Goal: Task Accomplishment & Management: Use online tool/utility

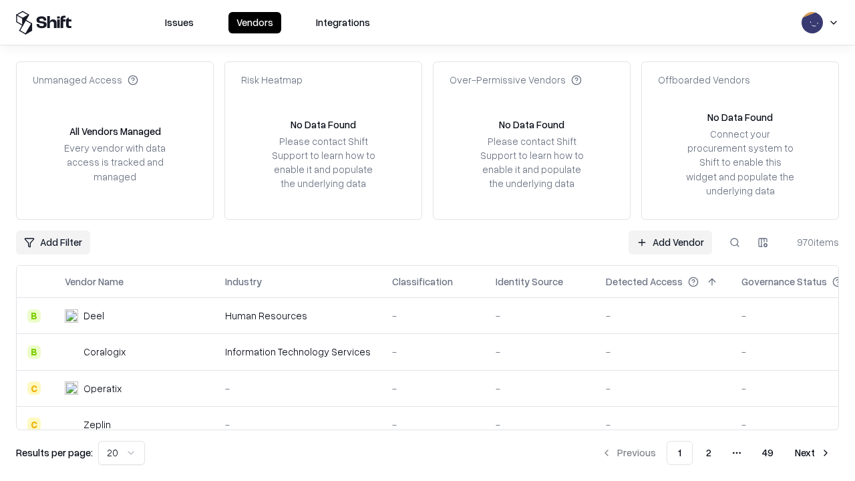
click at [670, 242] on link "Add Vendor" at bounding box center [671, 243] width 84 height 24
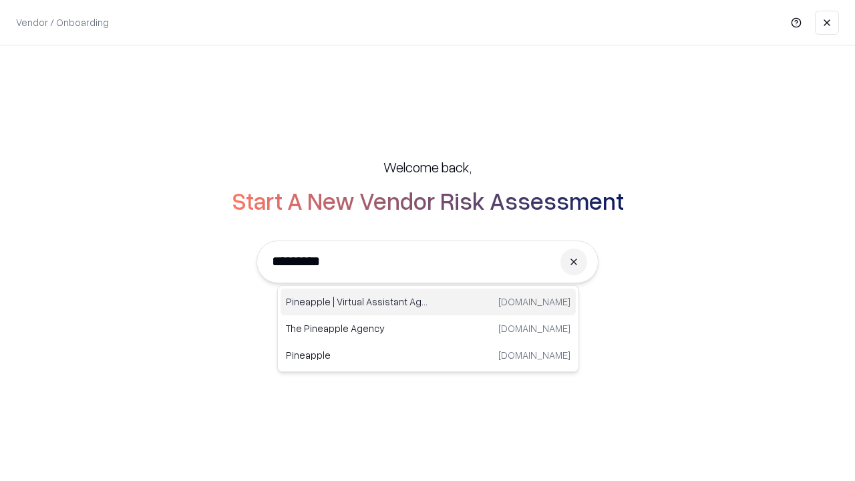
click at [428, 302] on div "Pineapple | Virtual Assistant Agency [DOMAIN_NAME]" at bounding box center [428, 302] width 295 height 27
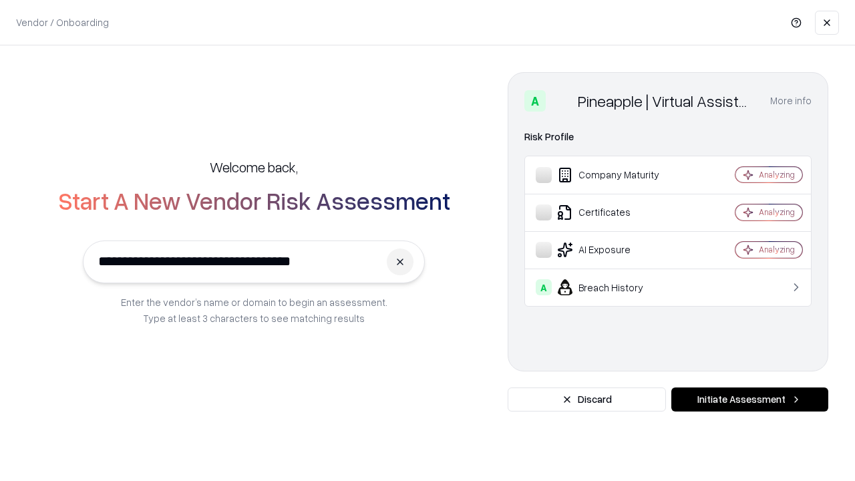
type input "**********"
click at [750, 400] on button "Initiate Assessment" at bounding box center [749, 400] width 157 height 24
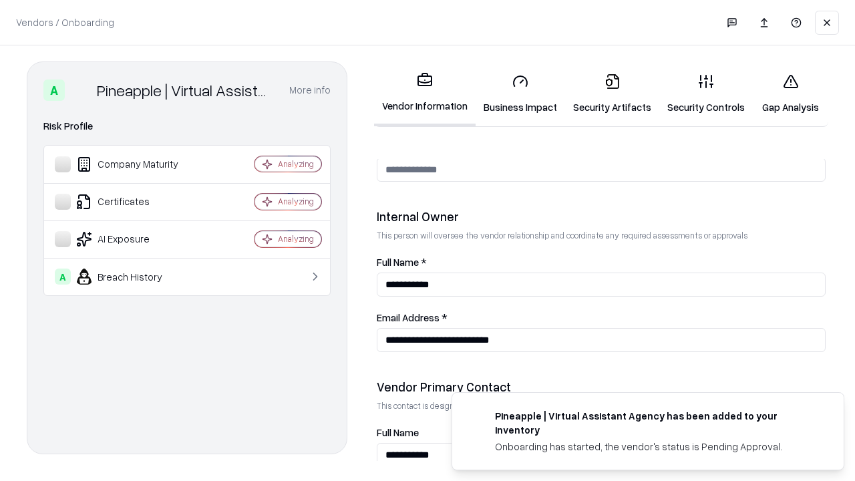
scroll to position [692, 0]
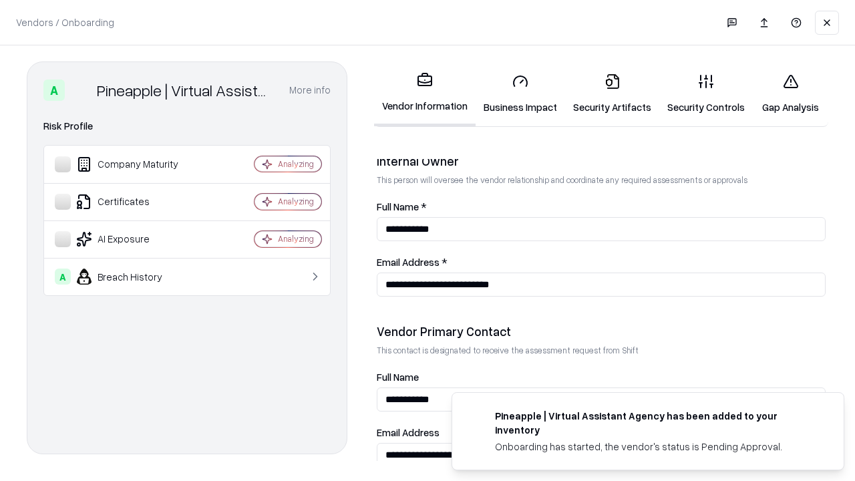
click at [520, 94] on link "Business Impact" at bounding box center [521, 94] width 90 height 62
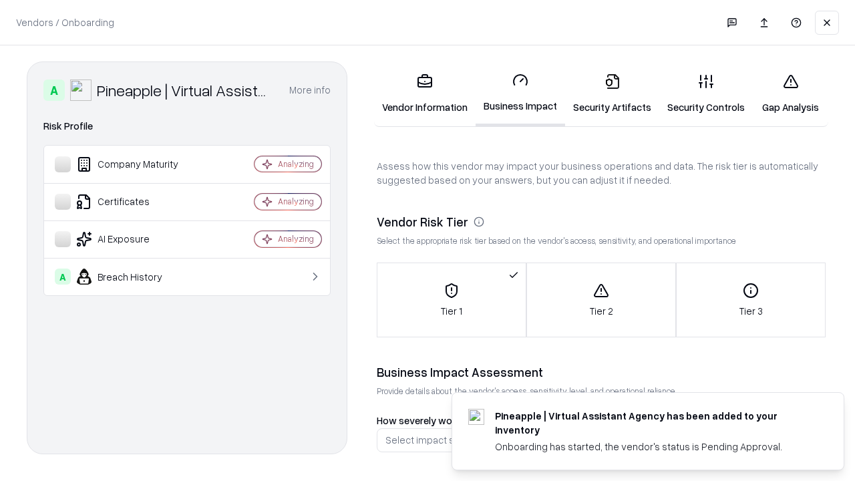
click at [612, 94] on link "Security Artifacts" at bounding box center [612, 94] width 94 height 62
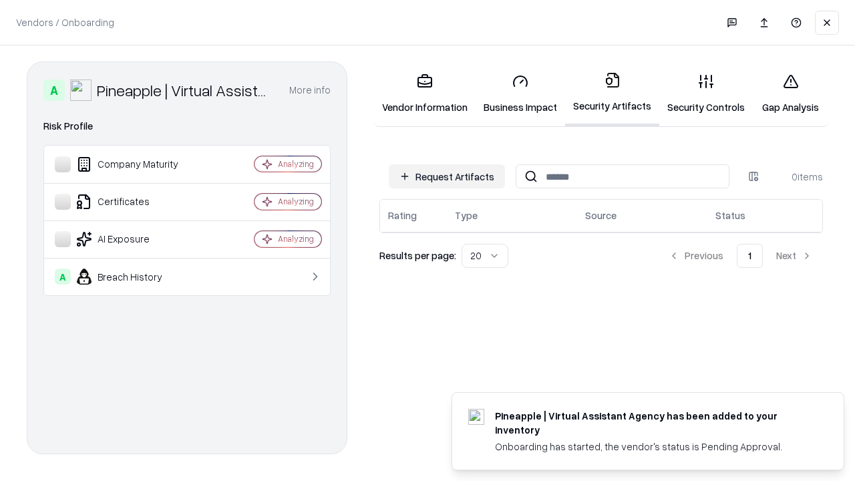
click at [447, 176] on button "Request Artifacts" at bounding box center [447, 176] width 116 height 24
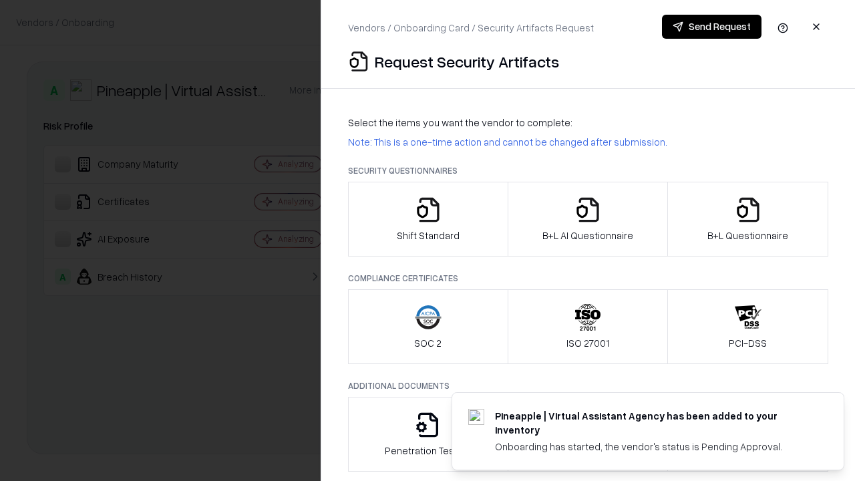
click at [428, 219] on icon "button" at bounding box center [428, 209] width 27 height 27
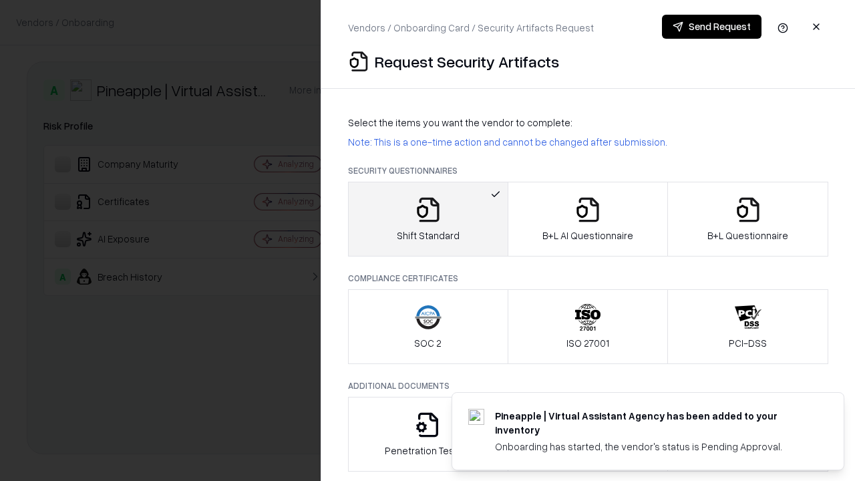
click at [712, 27] on button "Send Request" at bounding box center [712, 27] width 100 height 24
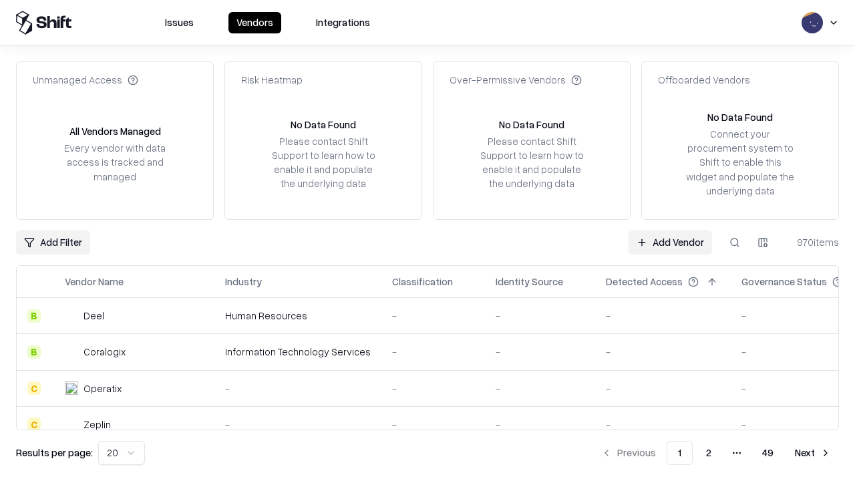
click at [735, 242] on button at bounding box center [735, 243] width 24 height 24
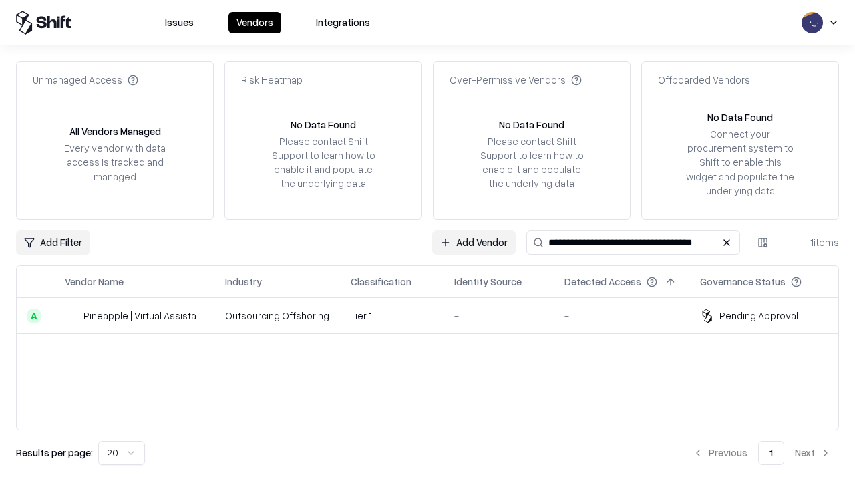
type input "**********"
click at [436, 315] on td "Tier 1" at bounding box center [392, 316] width 104 height 36
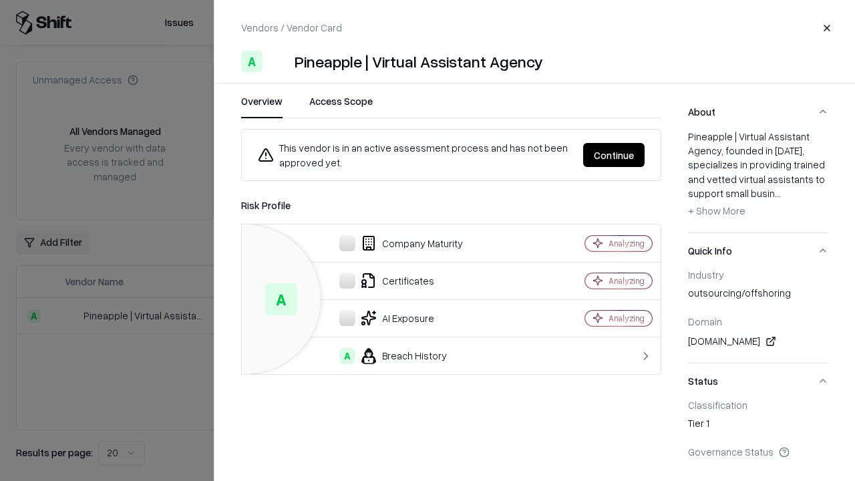
click at [614, 155] on button "Continue" at bounding box center [613, 155] width 61 height 24
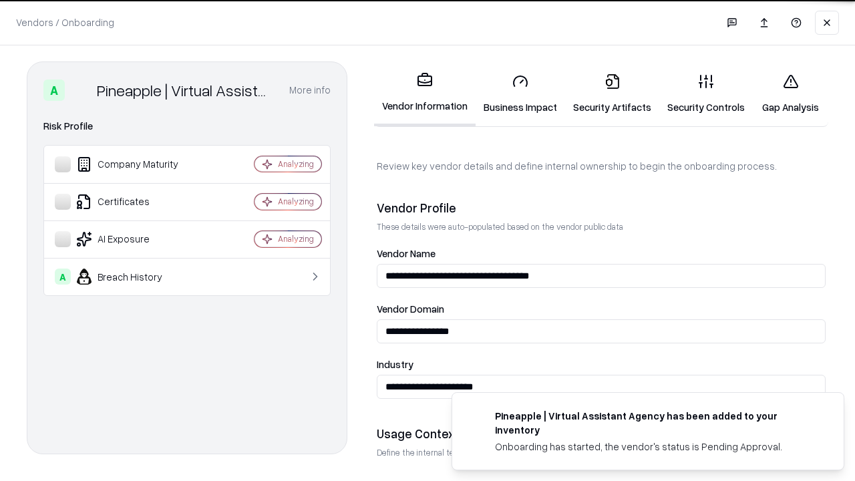
click at [612, 94] on link "Security Artifacts" at bounding box center [612, 94] width 94 height 62
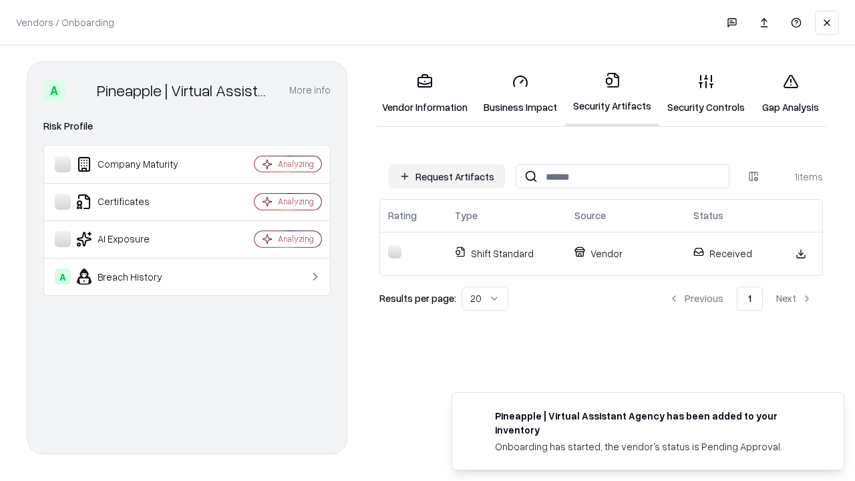
click at [790, 94] on link "Gap Analysis" at bounding box center [790, 94] width 75 height 62
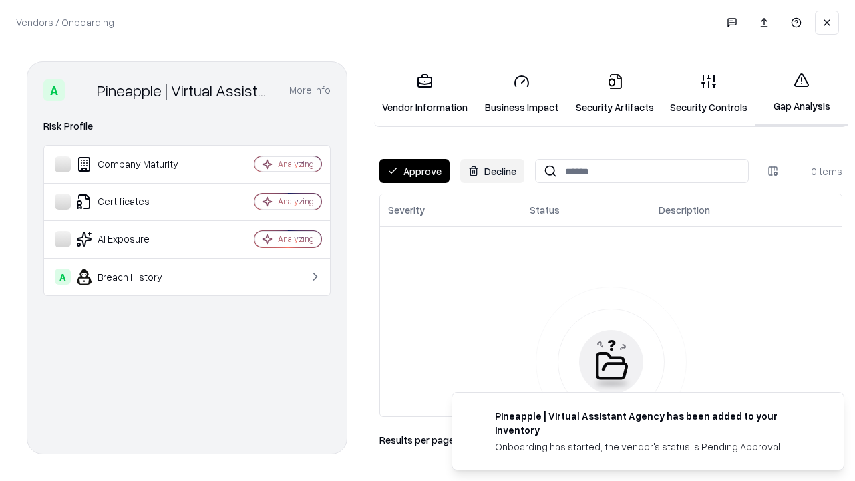
click at [414, 171] on button "Approve" at bounding box center [414, 171] width 70 height 24
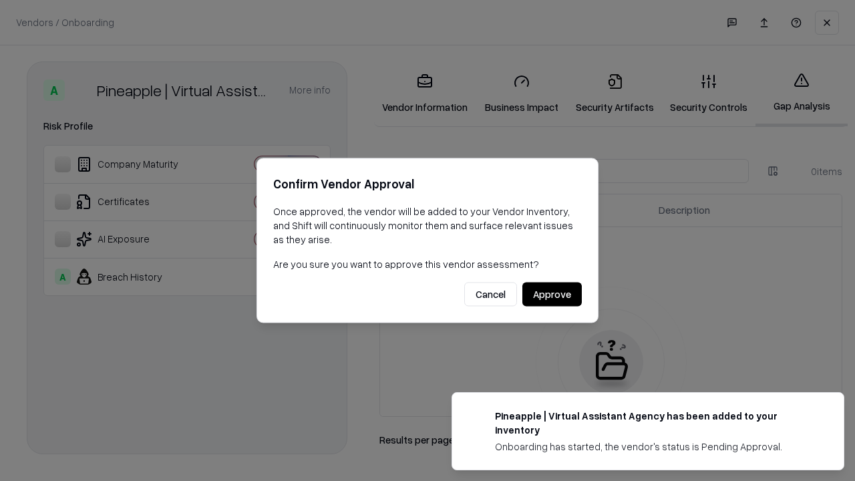
click at [552, 294] on button "Approve" at bounding box center [551, 295] width 59 height 24
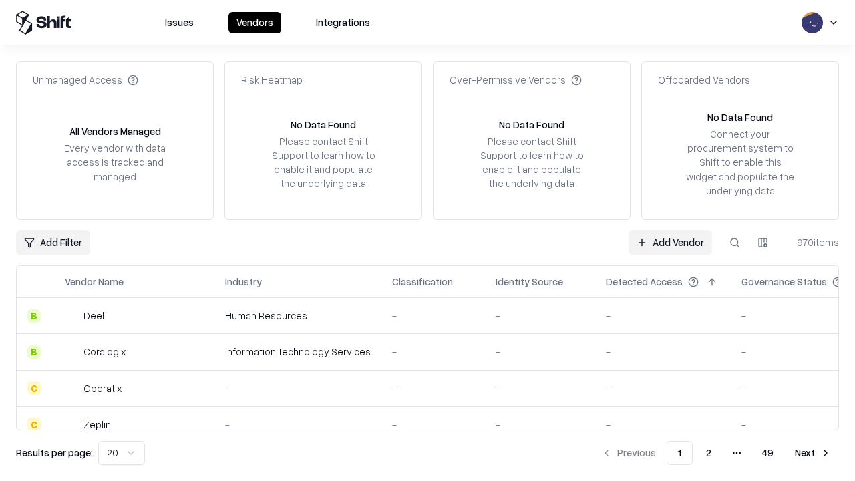
type input "**********"
click at [670, 242] on link "Add Vendor" at bounding box center [671, 243] width 84 height 24
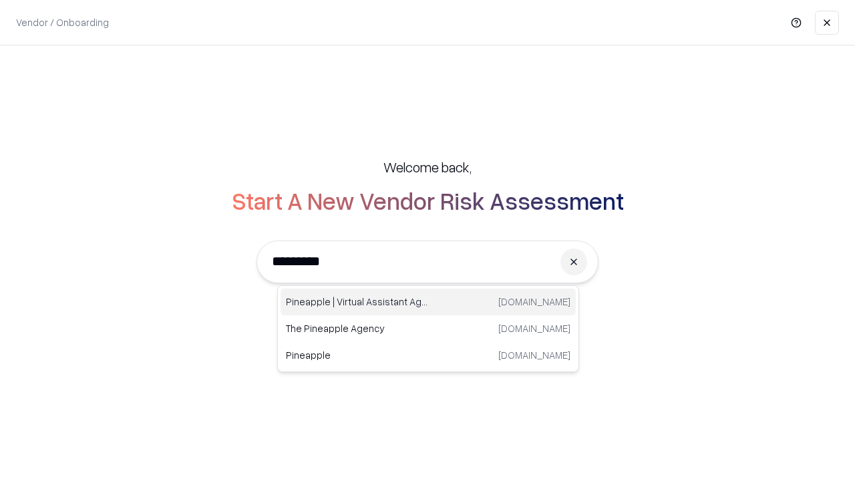
click at [428, 302] on div "Pineapple | Virtual Assistant Agency [DOMAIN_NAME]" at bounding box center [428, 302] width 295 height 27
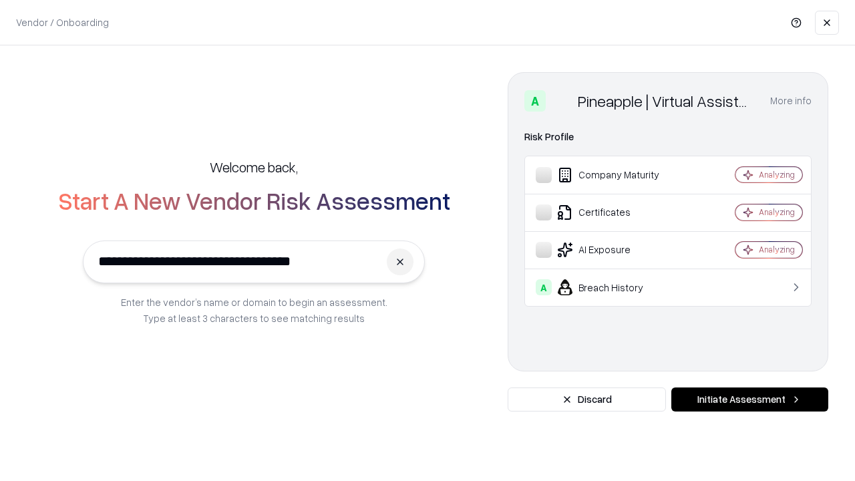
type input "**********"
click at [750, 400] on button "Initiate Assessment" at bounding box center [749, 400] width 157 height 24
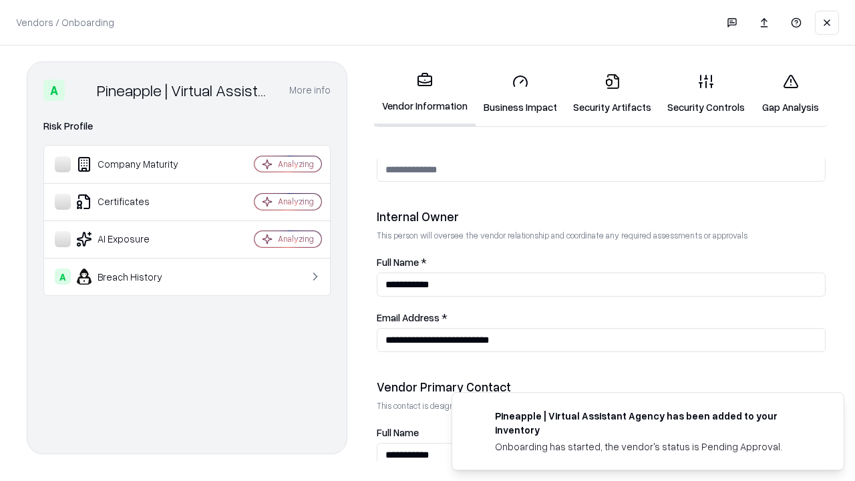
scroll to position [692, 0]
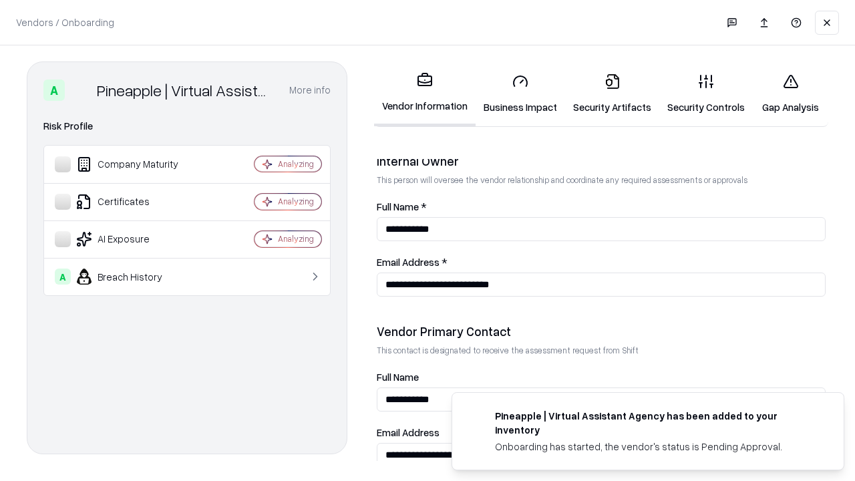
click at [790, 94] on link "Gap Analysis" at bounding box center [790, 94] width 75 height 62
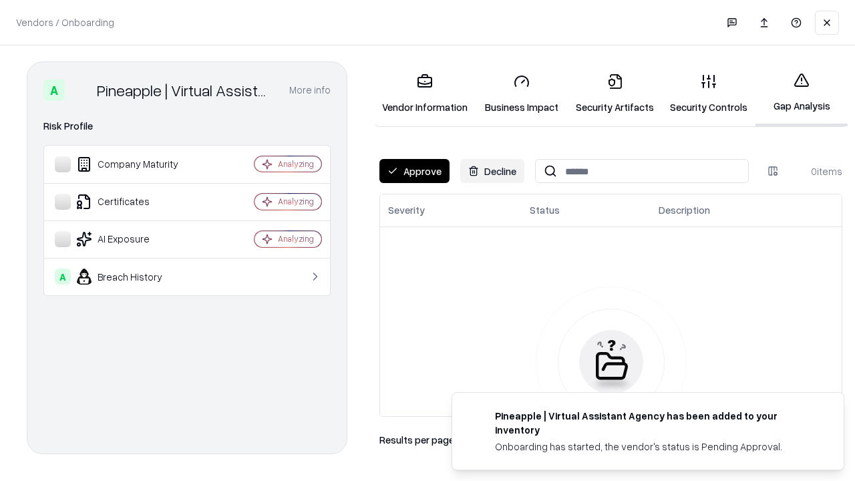
click at [414, 171] on button "Approve" at bounding box center [414, 171] width 70 height 24
